Goal: Navigation & Orientation: Find specific page/section

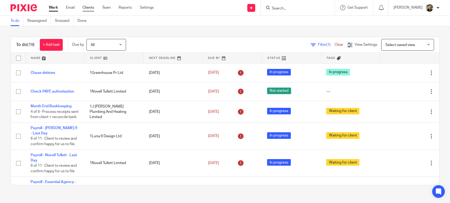
drag, startPoint x: 0, startPoint y: 0, endPoint x: 88, endPoint y: 10, distance: 88.8
click at [88, 10] on link "Clients" at bounding box center [88, 7] width 12 height 5
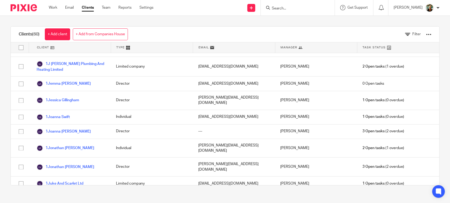
scroll to position [470, 0]
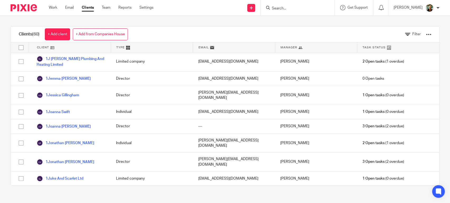
click at [75, 192] on link "1Luna 9 Design Ltd" at bounding box center [57, 195] width 41 height 6
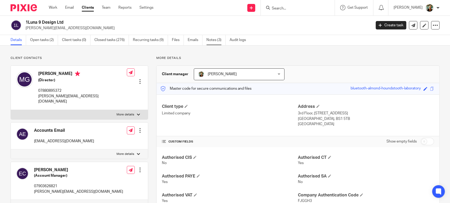
click at [211, 40] on link "Notes (3)" at bounding box center [215, 40] width 19 height 10
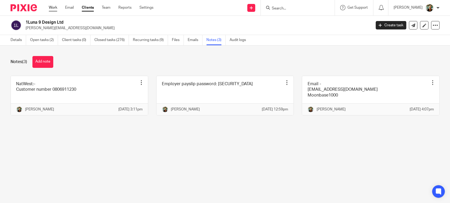
click at [56, 8] on link "Work" at bounding box center [53, 7] width 8 height 5
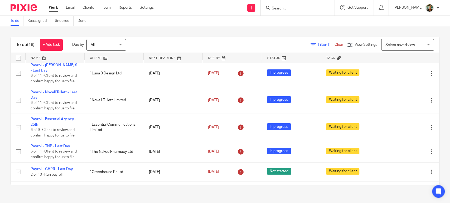
scroll to position [64, 0]
